Goal: Find specific page/section: Find specific page/section

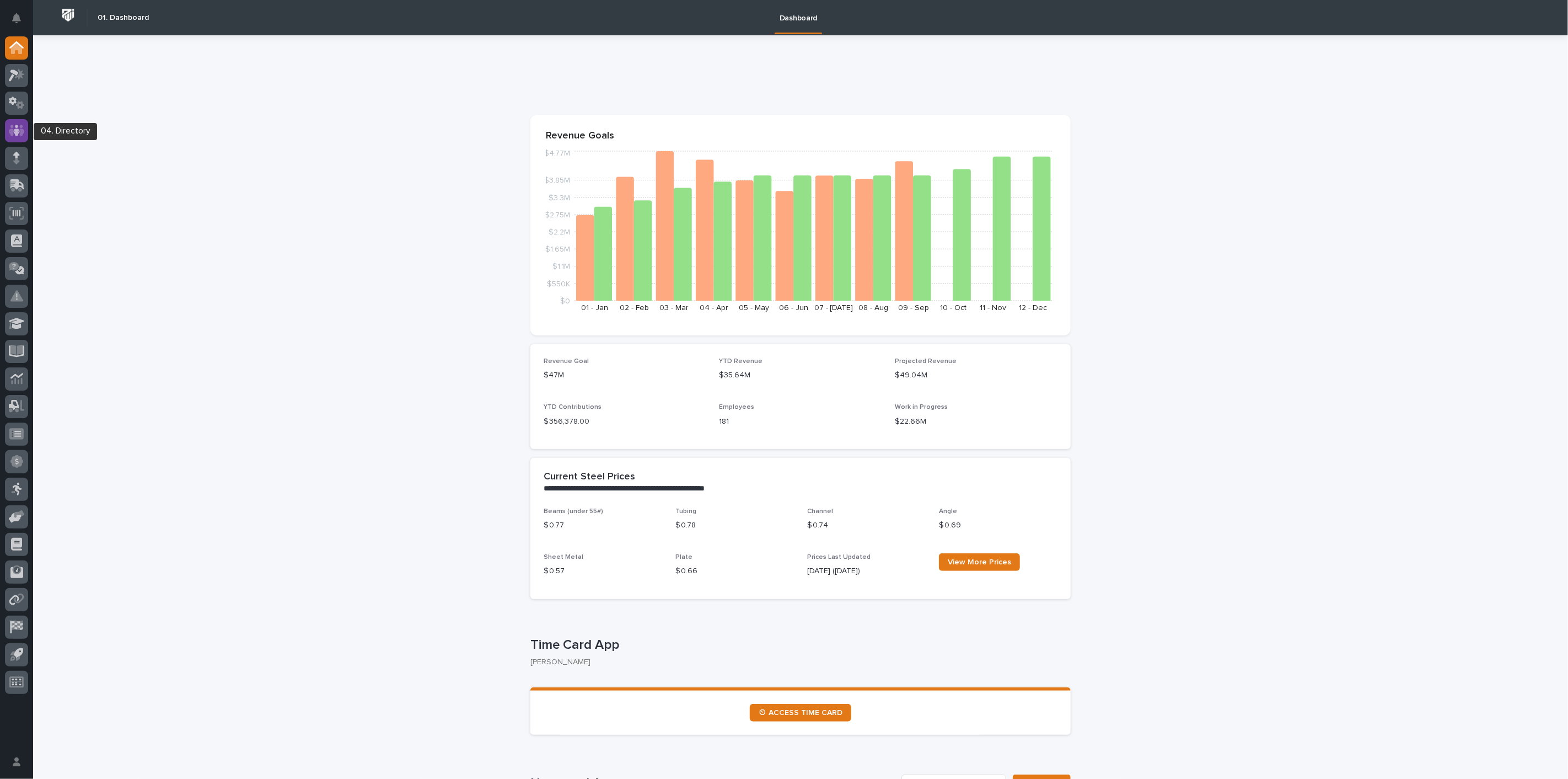
click at [14, 124] on icon at bounding box center [16, 130] width 16 height 13
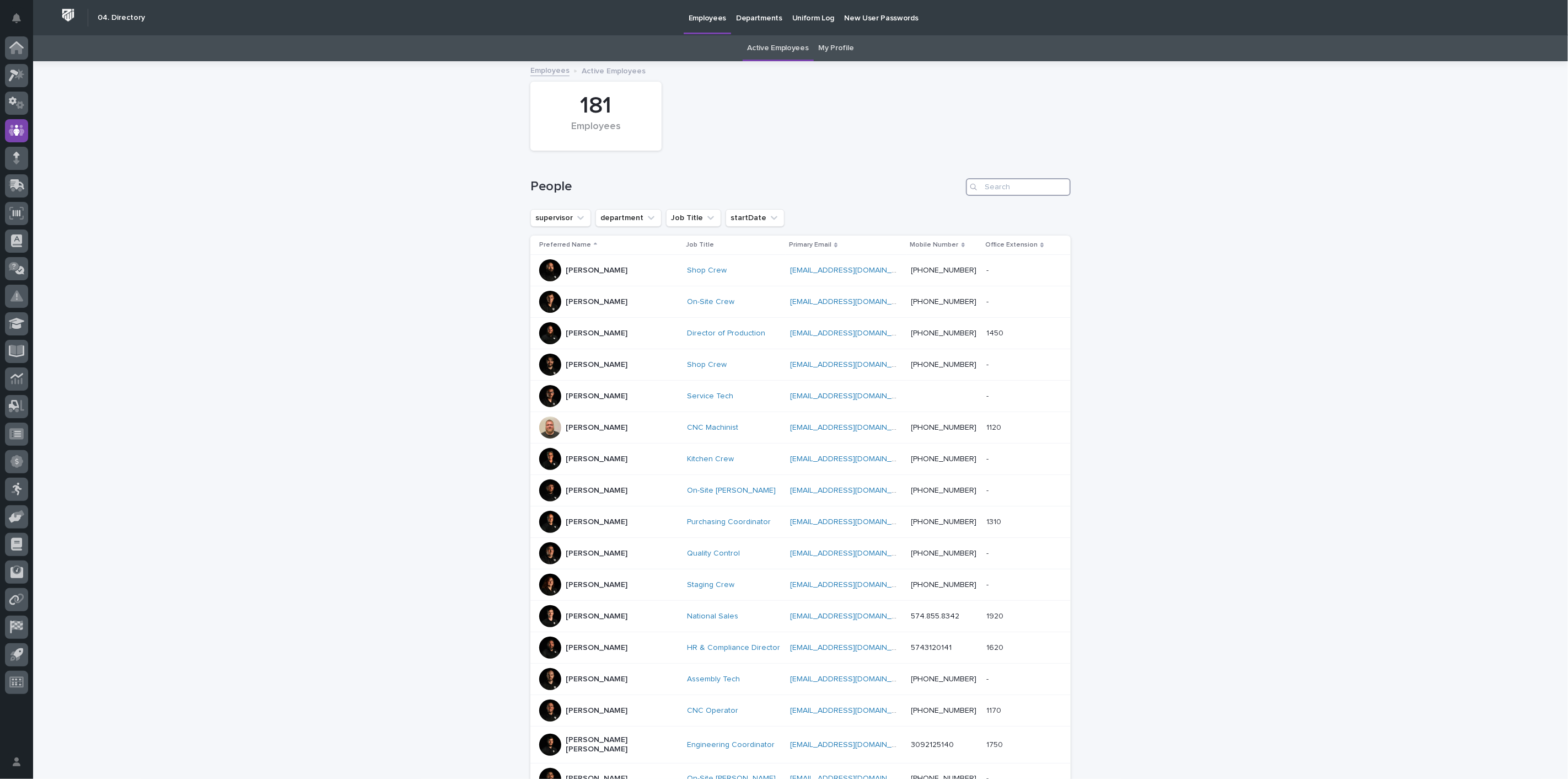
click at [986, 192] on input "Search" at bounding box center [1019, 187] width 104 height 17
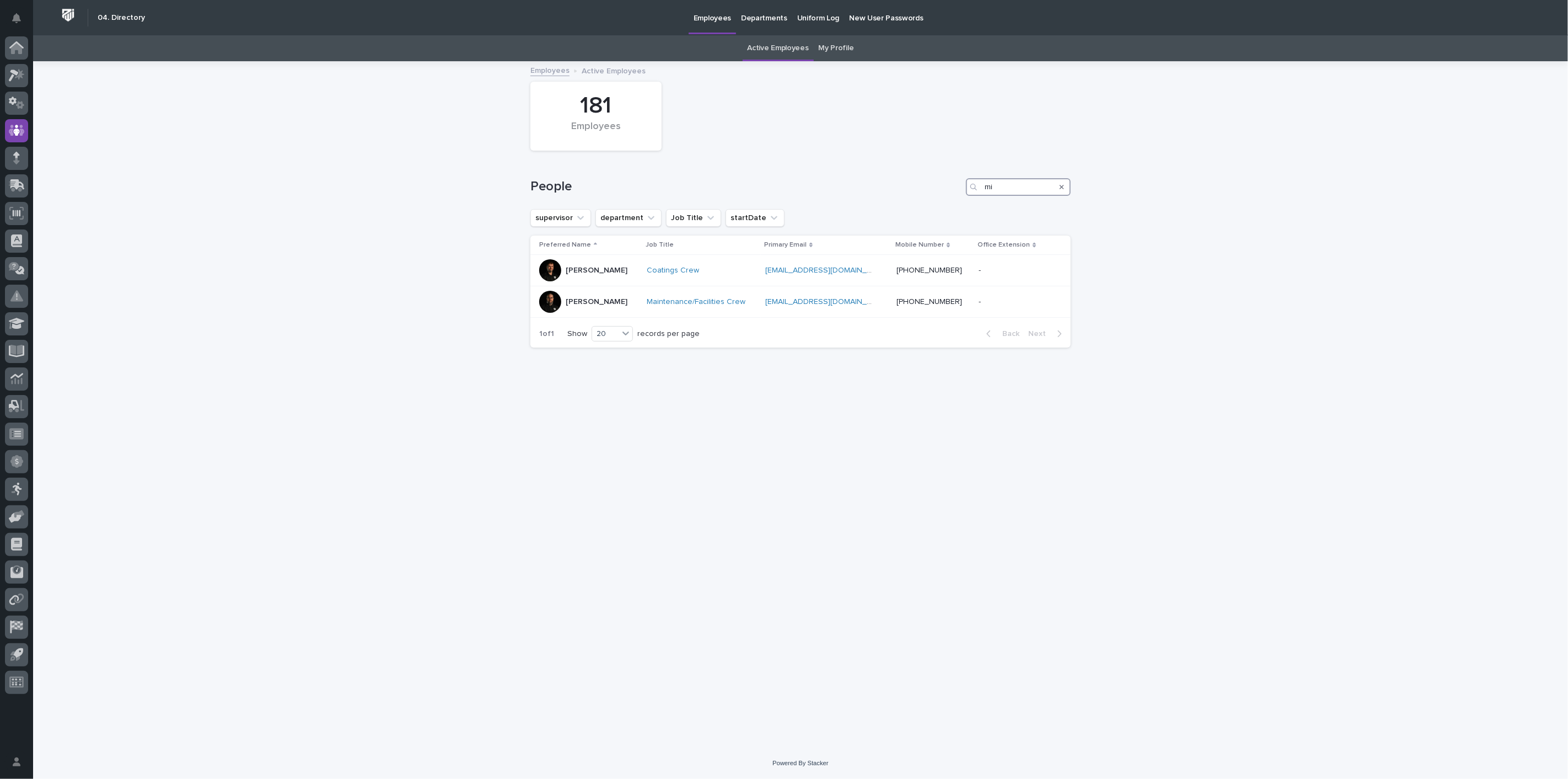
type input "m"
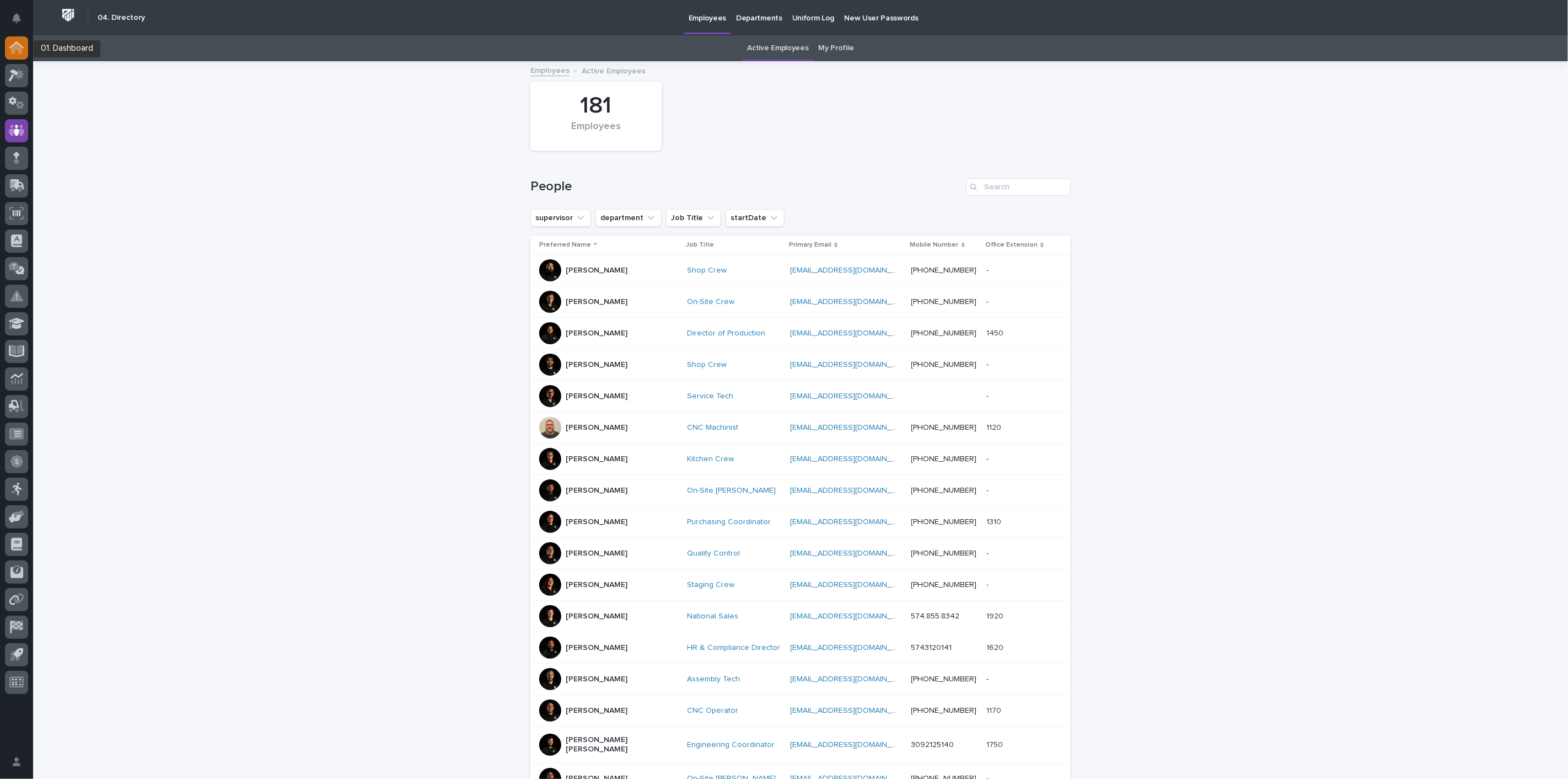
click at [18, 53] on icon at bounding box center [15, 47] width 11 height 11
